Goal: Find contact information: Find contact information

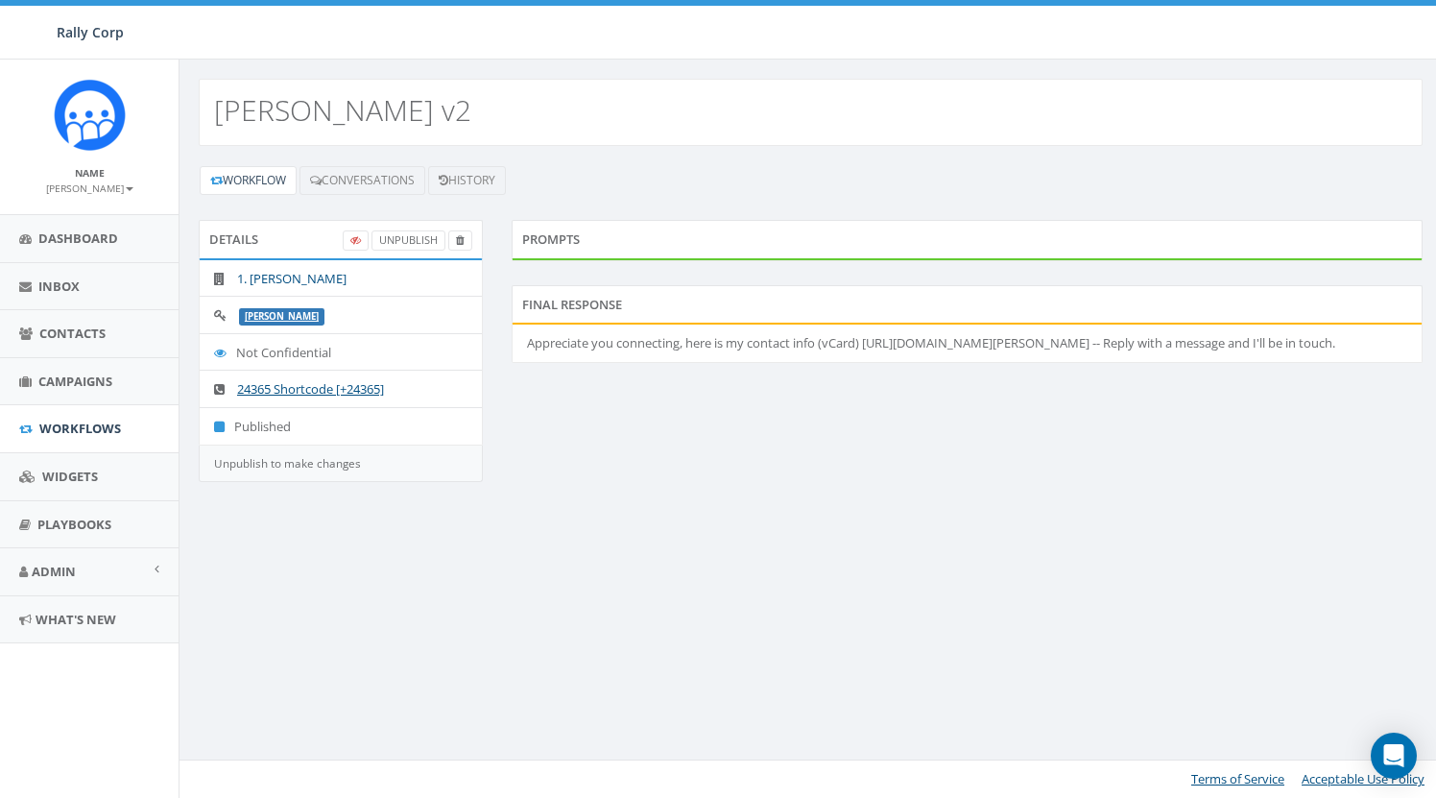
click at [312, 276] on link "1. [PERSON_NAME]" at bounding box center [291, 278] width 109 height 17
click at [259, 317] on link "james" at bounding box center [282, 316] width 74 height 12
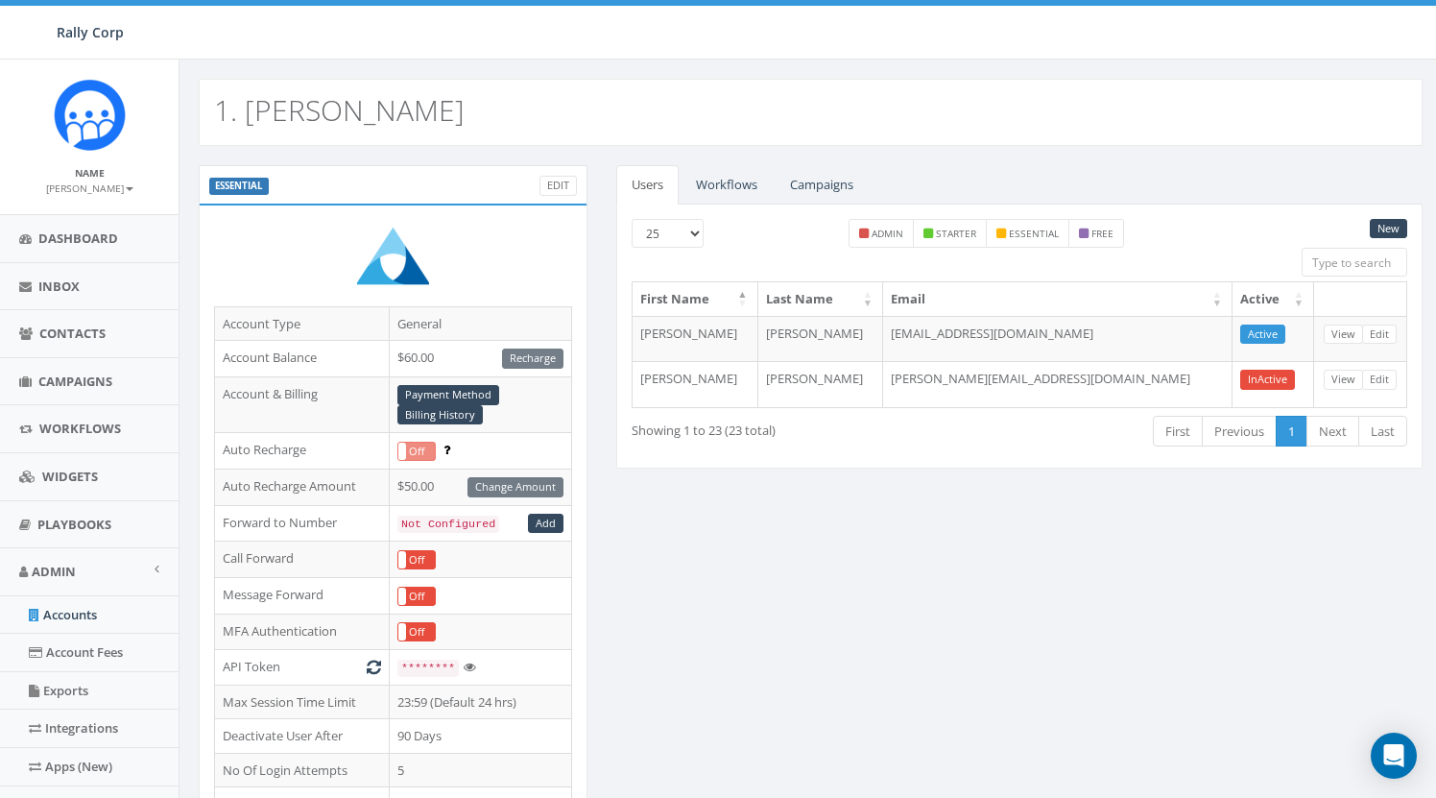
click at [608, 256] on div "Users Workflows Campaigns New 25 50 100 admin starter essential free First Name…" at bounding box center [1019, 328] width 835 height 327
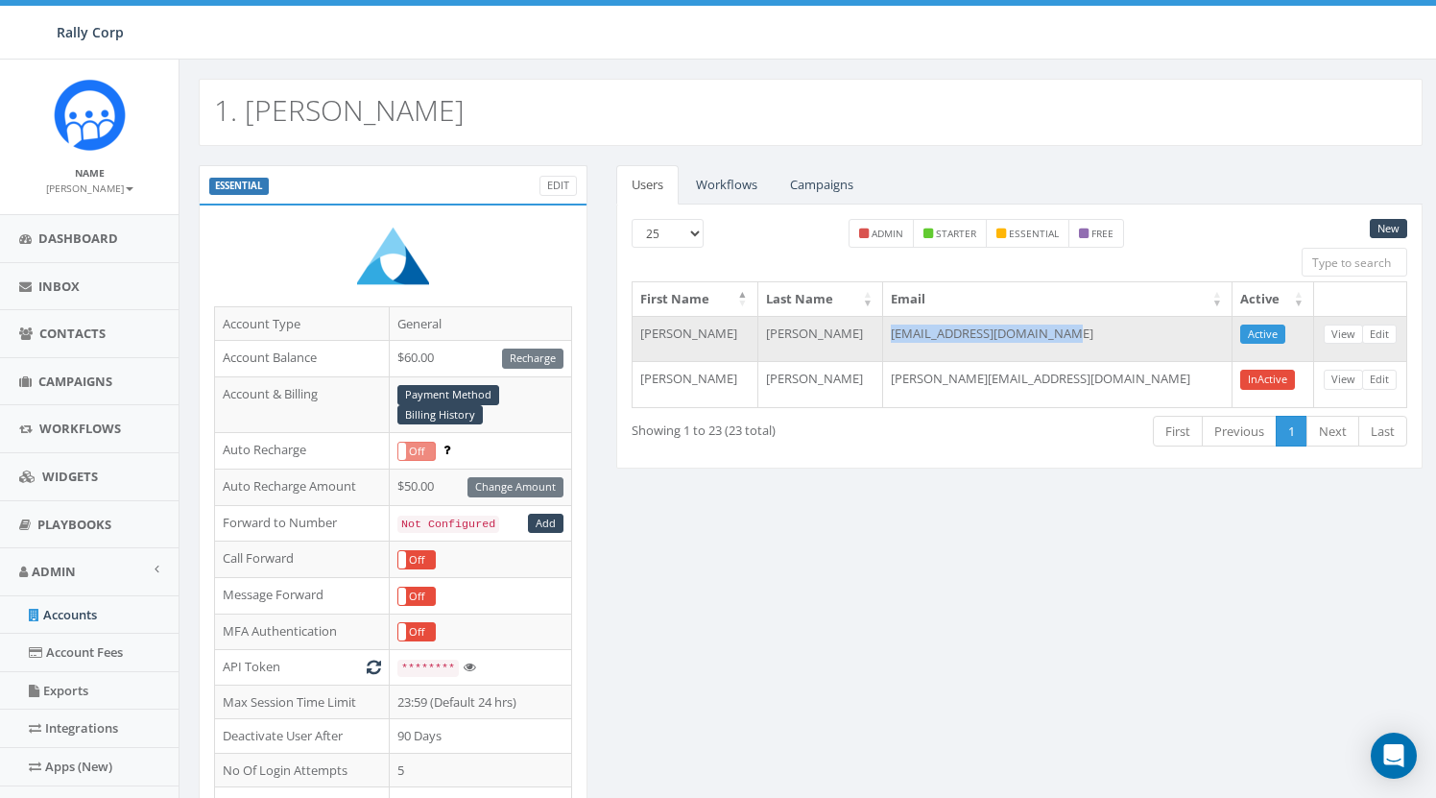
drag, startPoint x: 953, startPoint y: 335, endPoint x: 1121, endPoint y: 335, distance: 167.1
click at [1121, 335] on td "[EMAIL_ADDRESS][DOMAIN_NAME]" at bounding box center [1058, 339] width 350 height 46
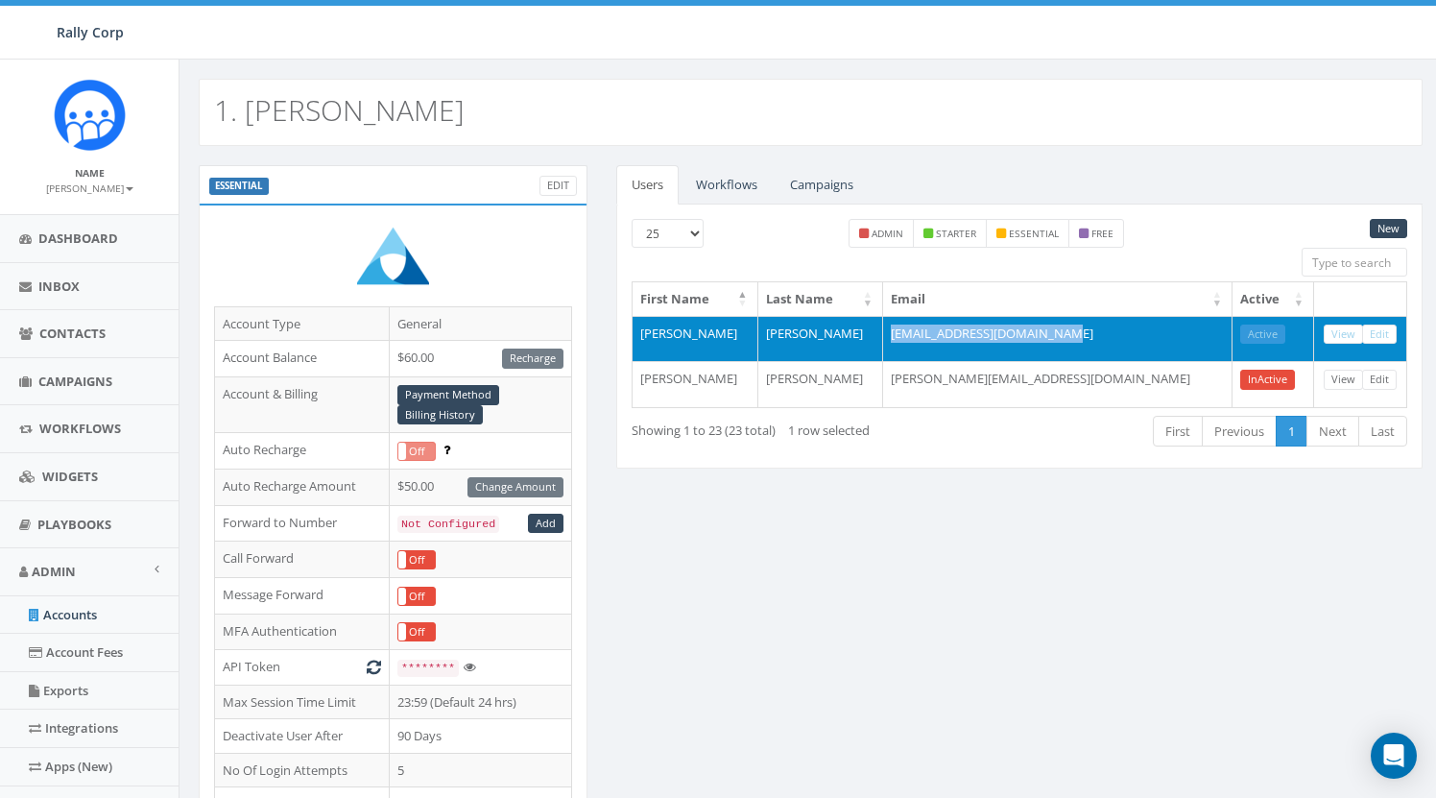
copy td "[EMAIL_ADDRESS][DOMAIN_NAME]"
click at [1351, 333] on link "View" at bounding box center [1343, 335] width 39 height 20
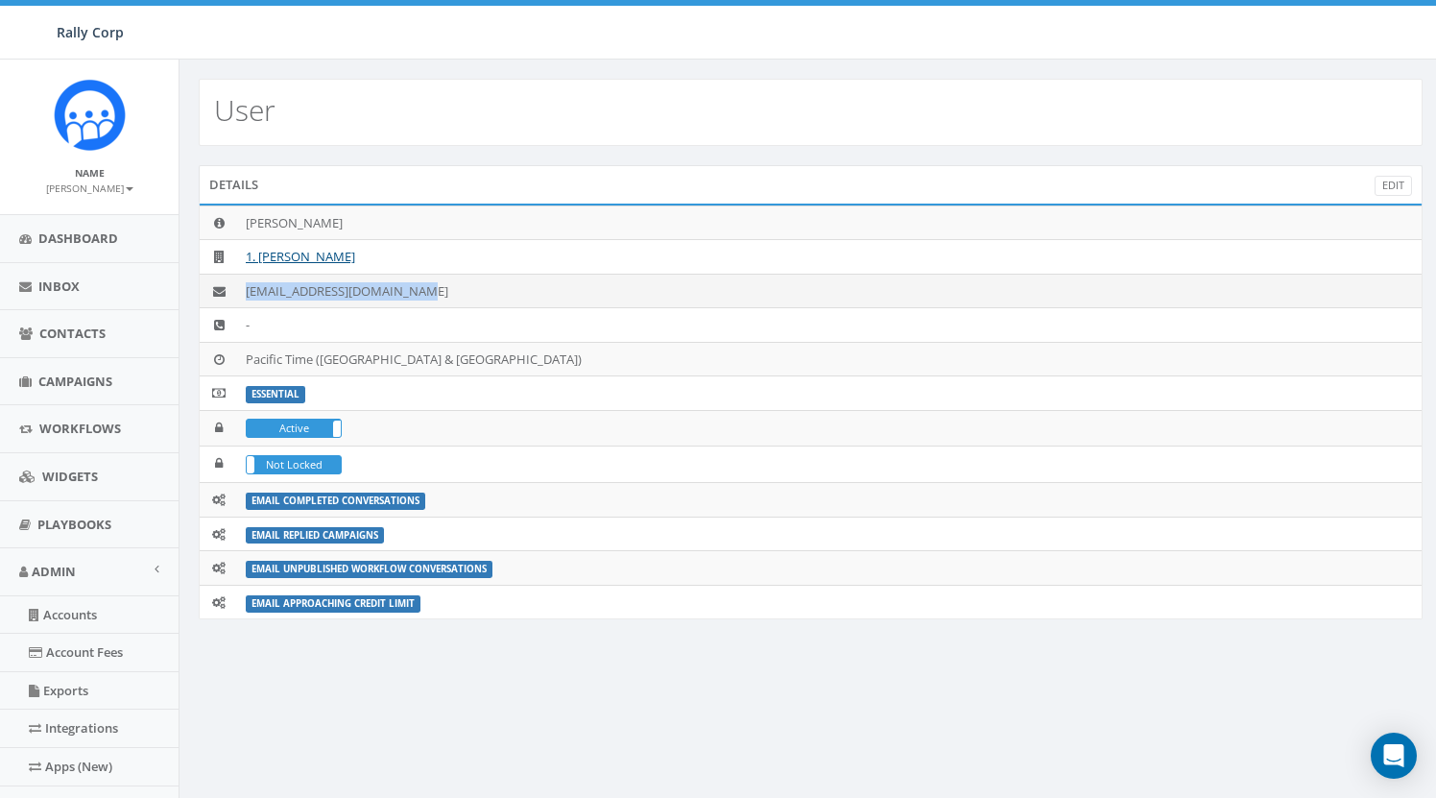
drag, startPoint x: 421, startPoint y: 287, endPoint x: 243, endPoint y: 291, distance: 177.7
click at [243, 291] on td "writejamesmartin@gmail.com" at bounding box center [830, 291] width 1184 height 35
copy td "writejamesmartin@gmail.com"
